Goal: Task Accomplishment & Management: Use online tool/utility

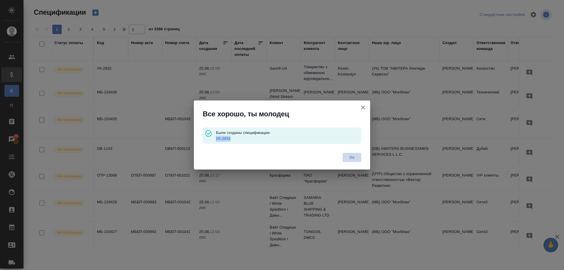
click at [350, 156] on span "Ок" at bounding box center [352, 158] width 12 height 6
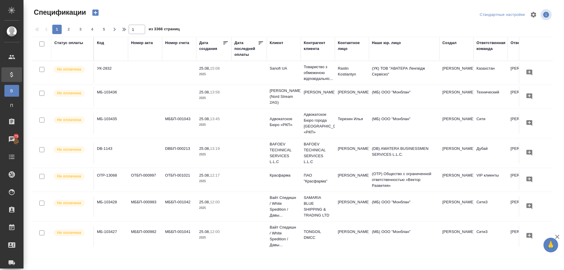
click at [95, 13] on icon "button" at bounding box center [95, 13] width 8 height 8
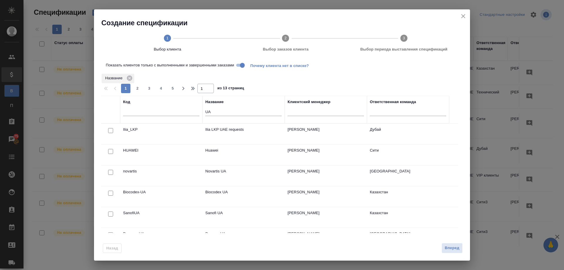
click at [109, 213] on input "checkbox" at bounding box center [110, 214] width 5 height 5
checkbox input "true"
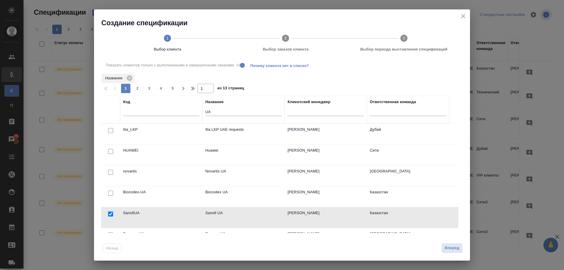
scroll to position [27, 0]
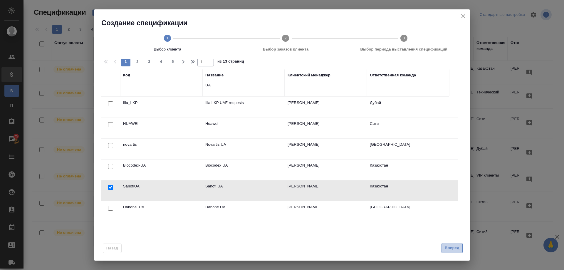
click at [456, 245] on span "Вперед" at bounding box center [452, 248] width 15 height 7
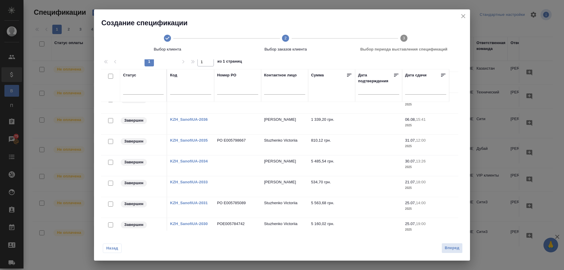
scroll to position [206, 0]
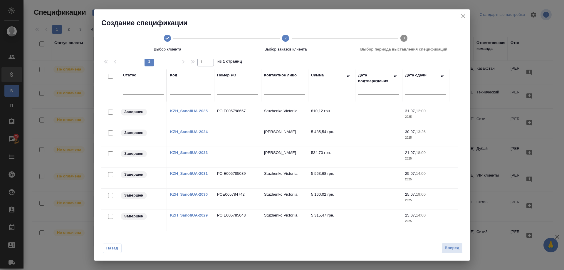
click at [110, 217] on input "checkbox" at bounding box center [110, 216] width 5 height 5
checkbox input "true"
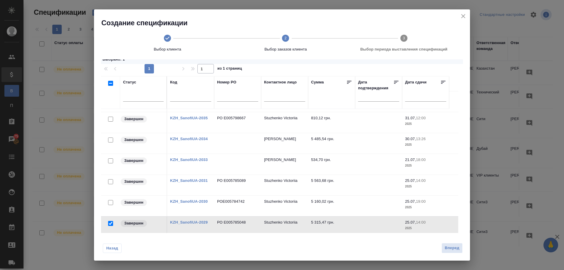
scroll to position [19, 0]
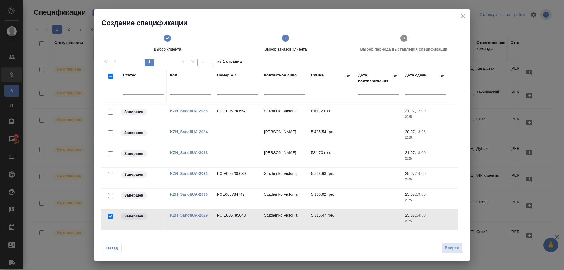
click at [110, 196] on input "checkbox" at bounding box center [110, 195] width 5 height 5
checkbox input "true"
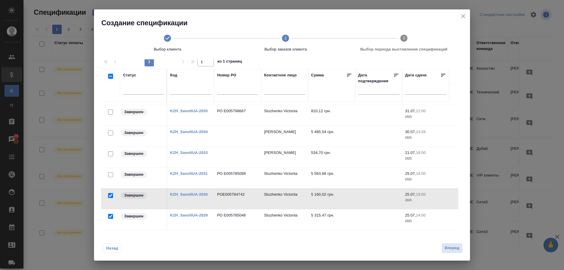
click at [109, 176] on input "checkbox" at bounding box center [110, 174] width 5 height 5
checkbox input "true"
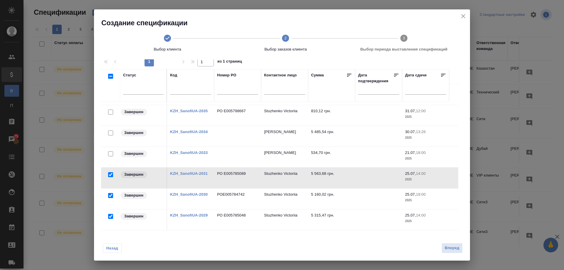
click at [109, 112] on input "checkbox" at bounding box center [110, 112] width 5 height 5
checkbox input "true"
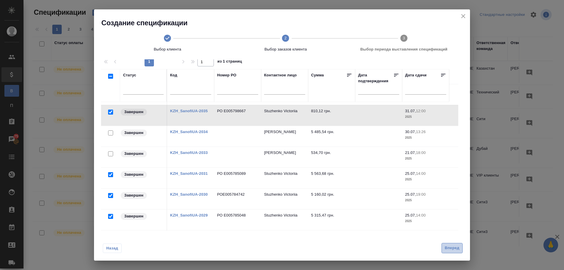
click at [449, 249] on span "Вперед" at bounding box center [452, 248] width 15 height 7
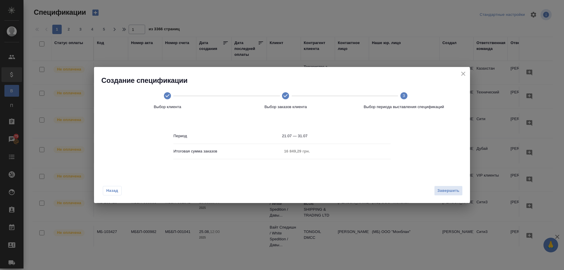
scroll to position [0, 0]
click at [445, 191] on span "Завершить" at bounding box center [449, 190] width 22 height 7
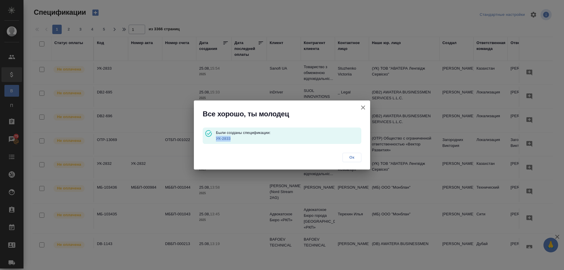
drag, startPoint x: 235, startPoint y: 138, endPoint x: 216, endPoint y: 140, distance: 19.6
click at [216, 140] on p "УК-2833" at bounding box center [288, 139] width 145 height 6
copy link "УК-2833"
click at [224, 138] on link "УК-2833" at bounding box center [223, 138] width 15 height 4
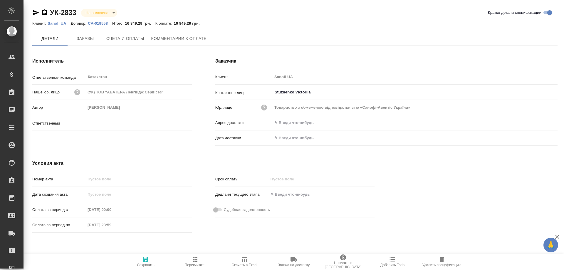
type input "[PERSON_NAME]"
click at [244, 260] on icon "button" at bounding box center [245, 259] width 6 height 5
